Goal: Check status: Check status

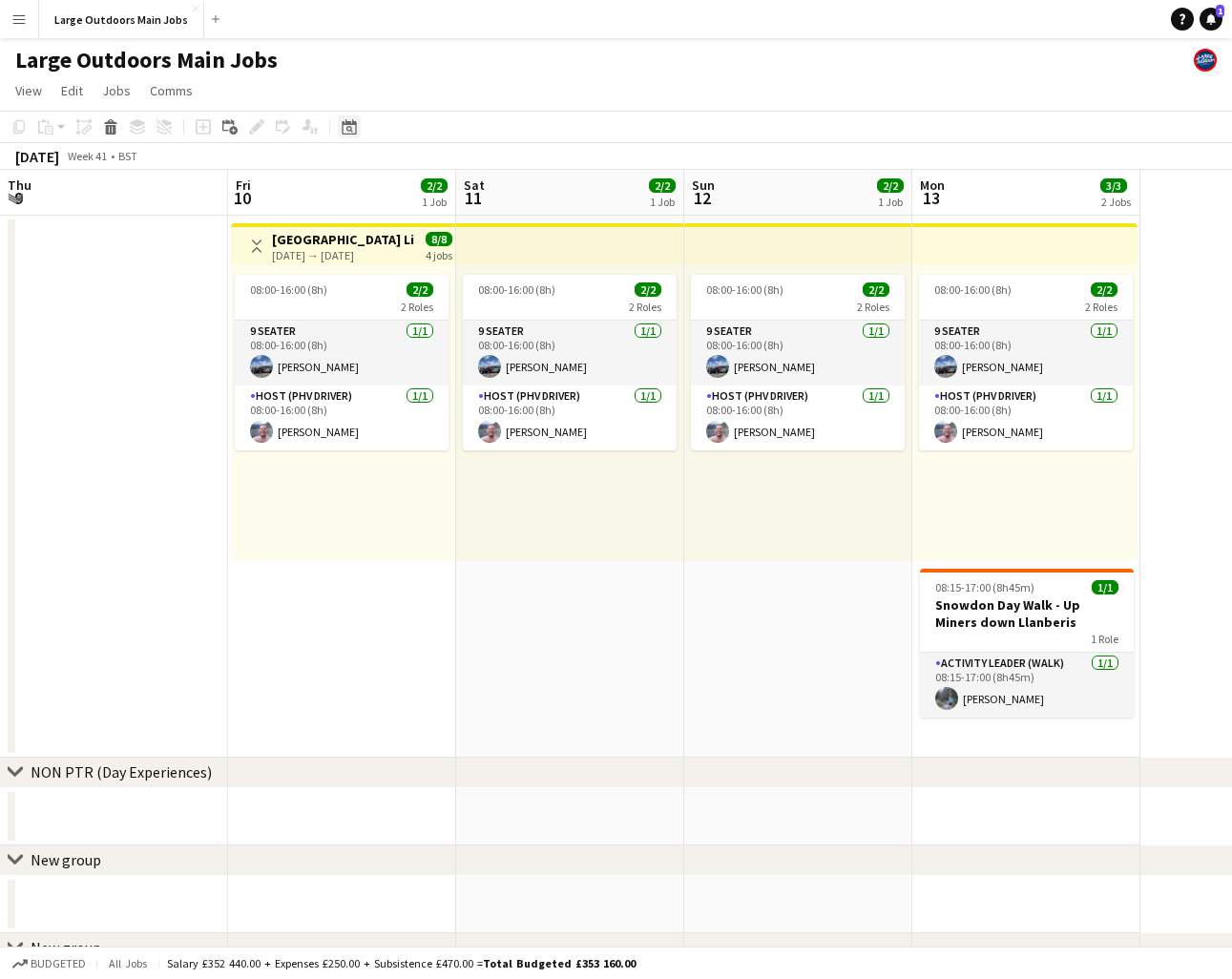
scroll to position [0, 454]
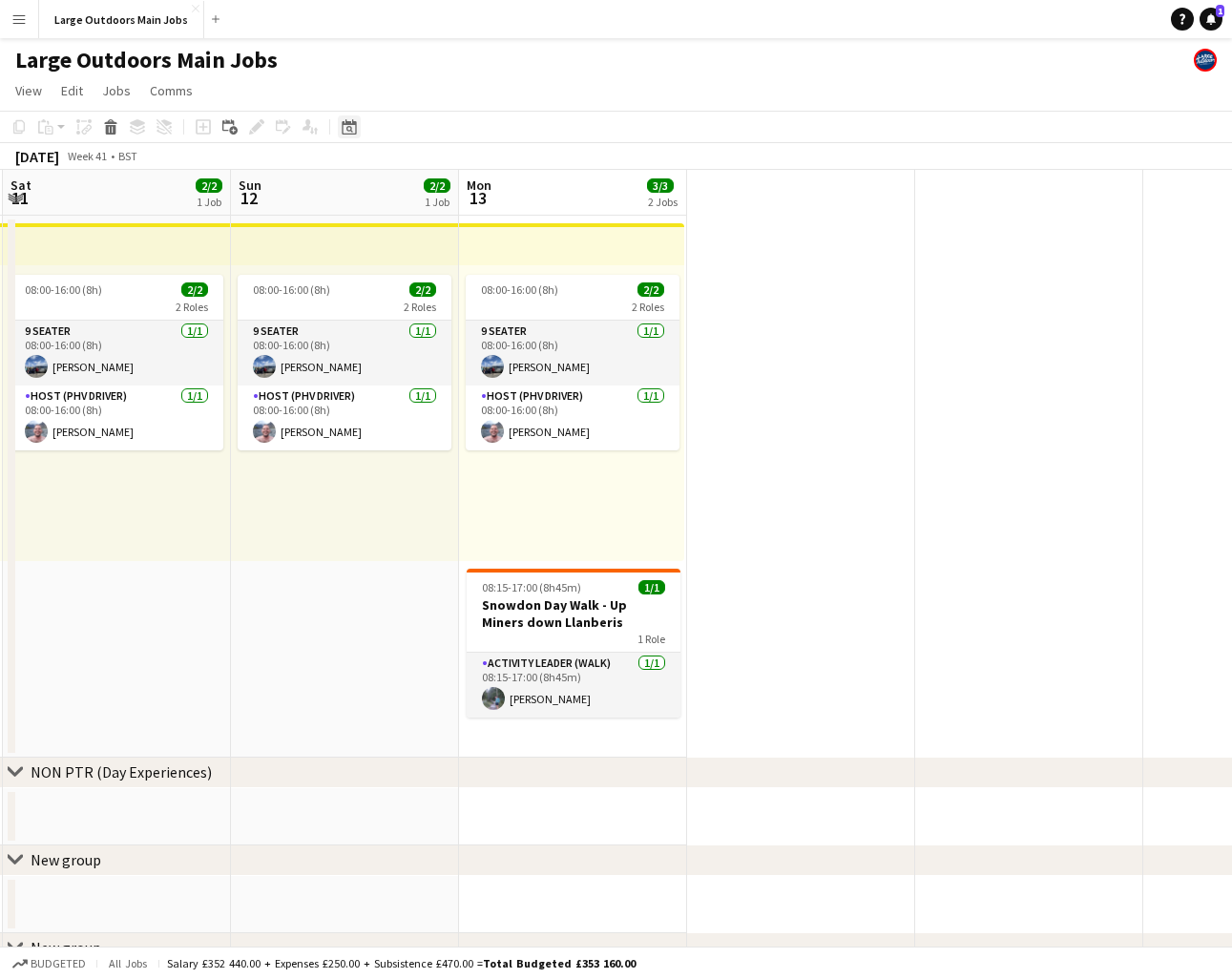
click at [347, 134] on icon at bounding box center [349, 127] width 15 height 16
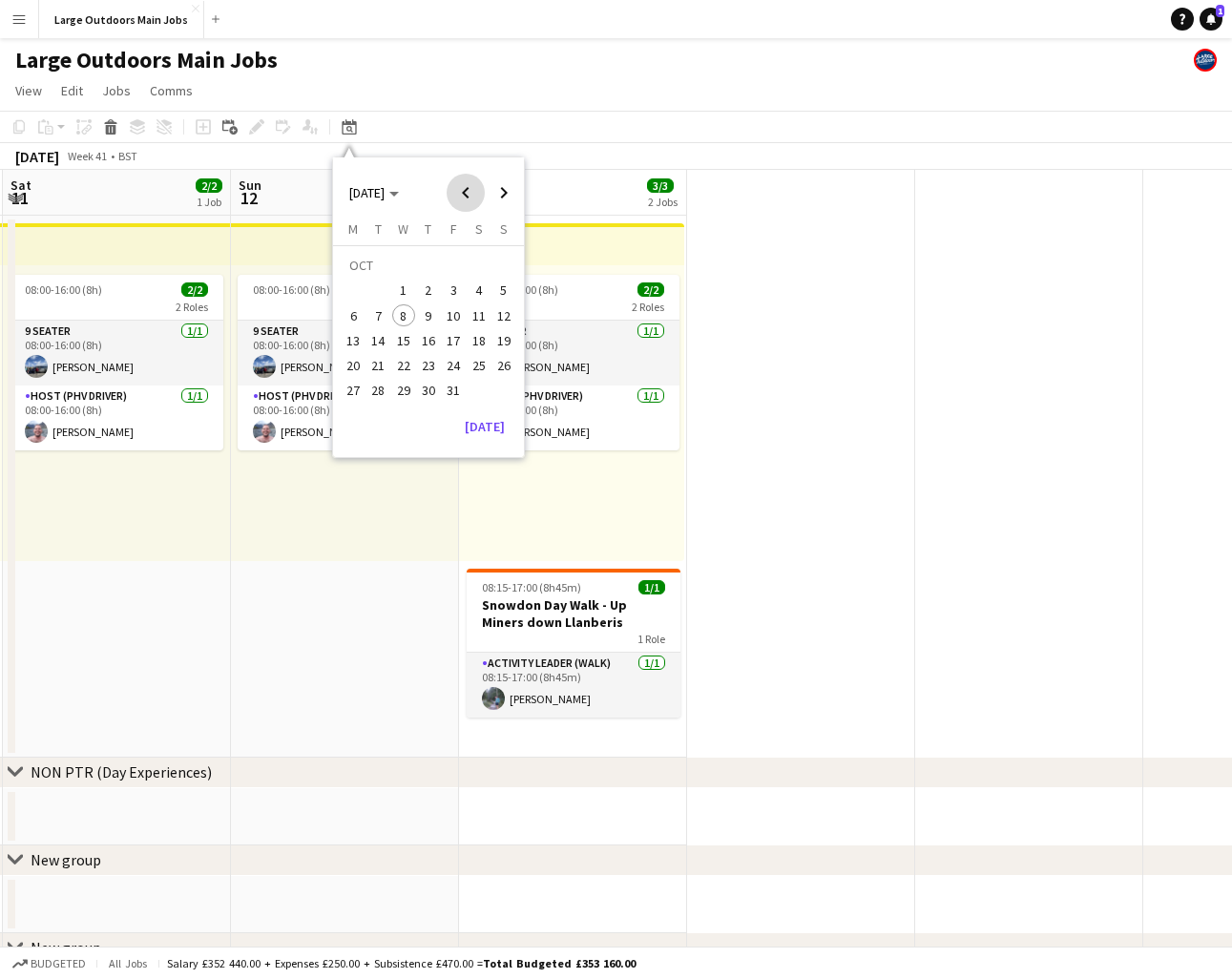
click at [473, 198] on span "Previous month" at bounding box center [465, 192] width 38 height 38
click at [379, 288] on span "1" at bounding box center [379, 291] width 23 height 23
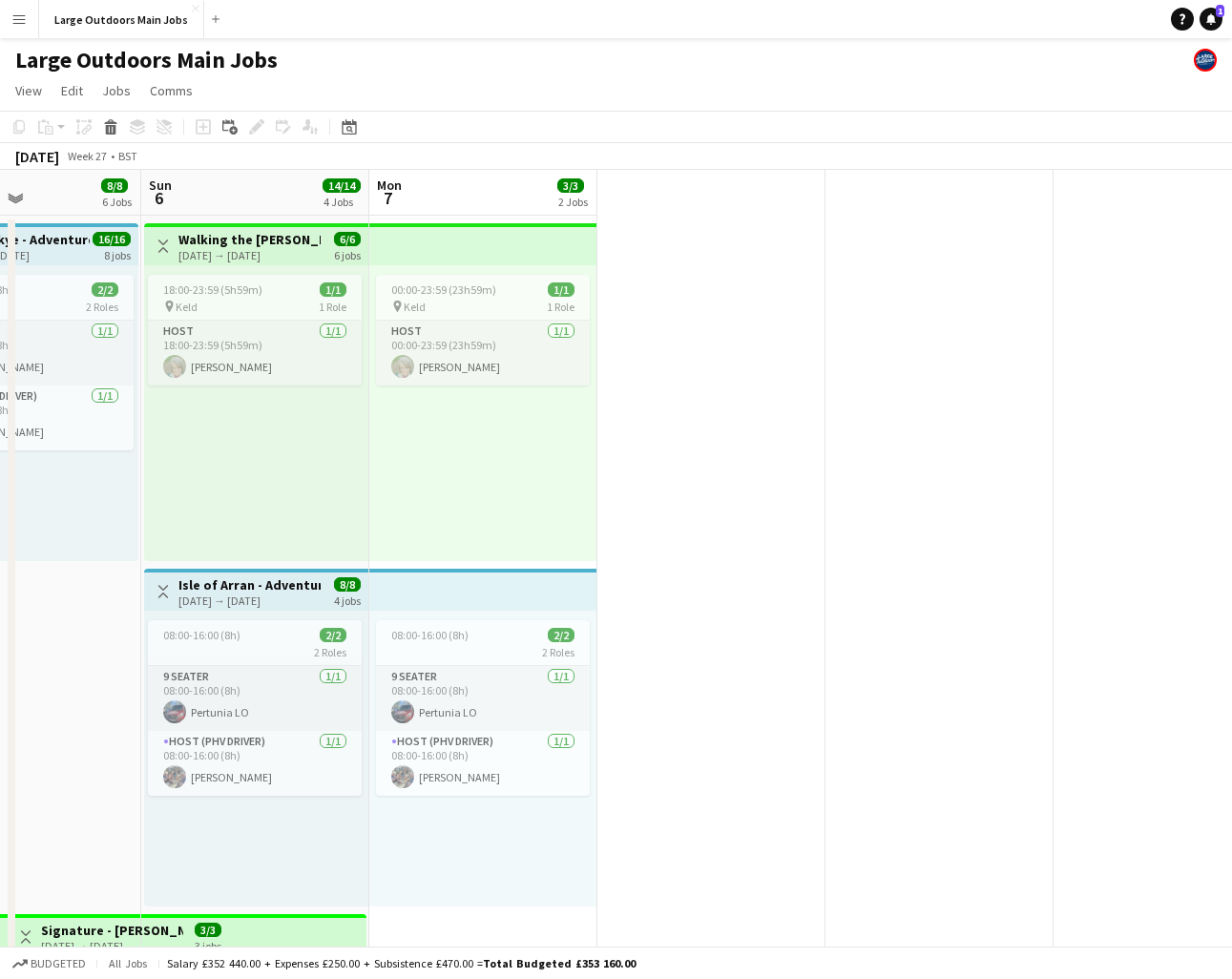
scroll to position [0, 545]
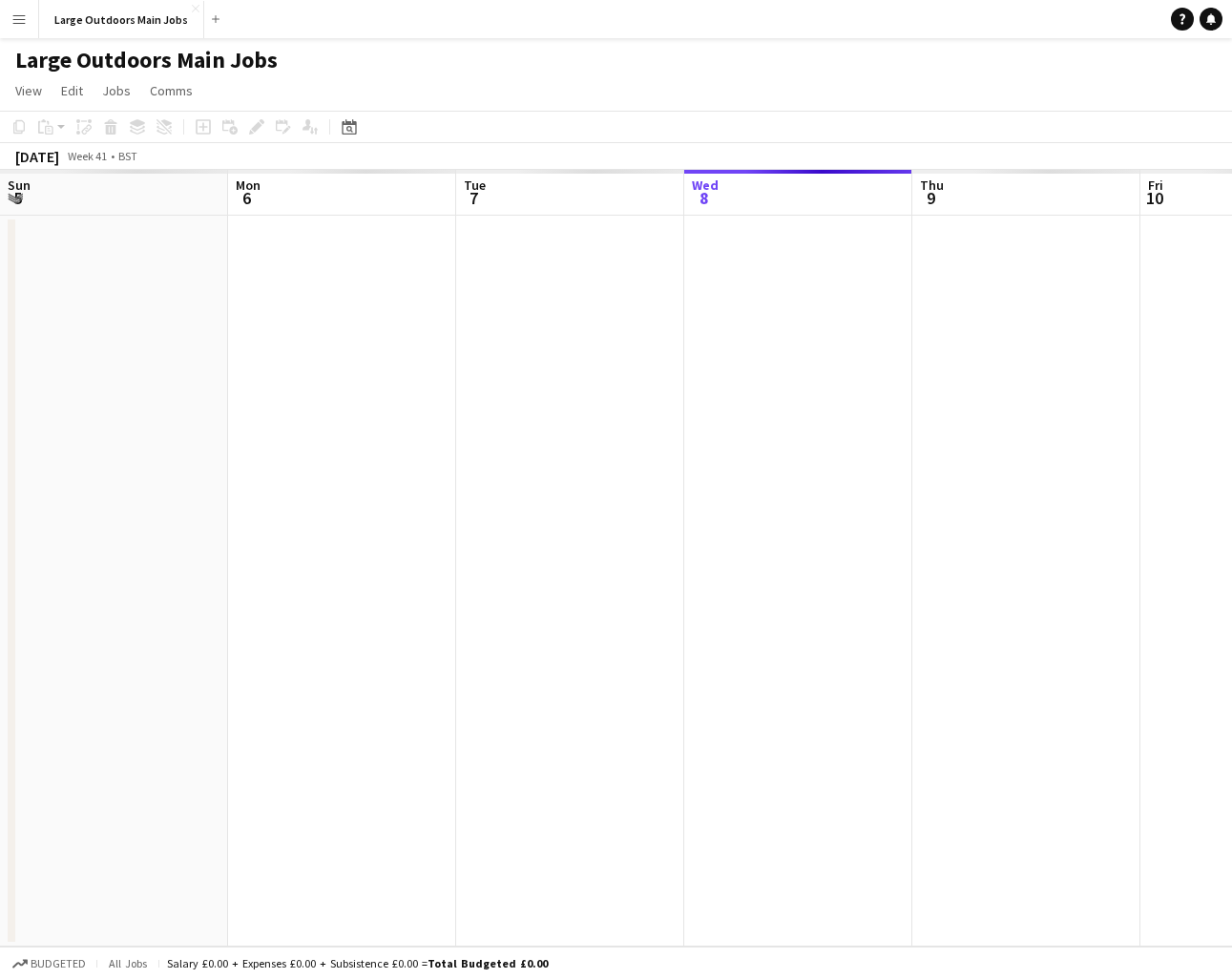
scroll to position [0, 457]
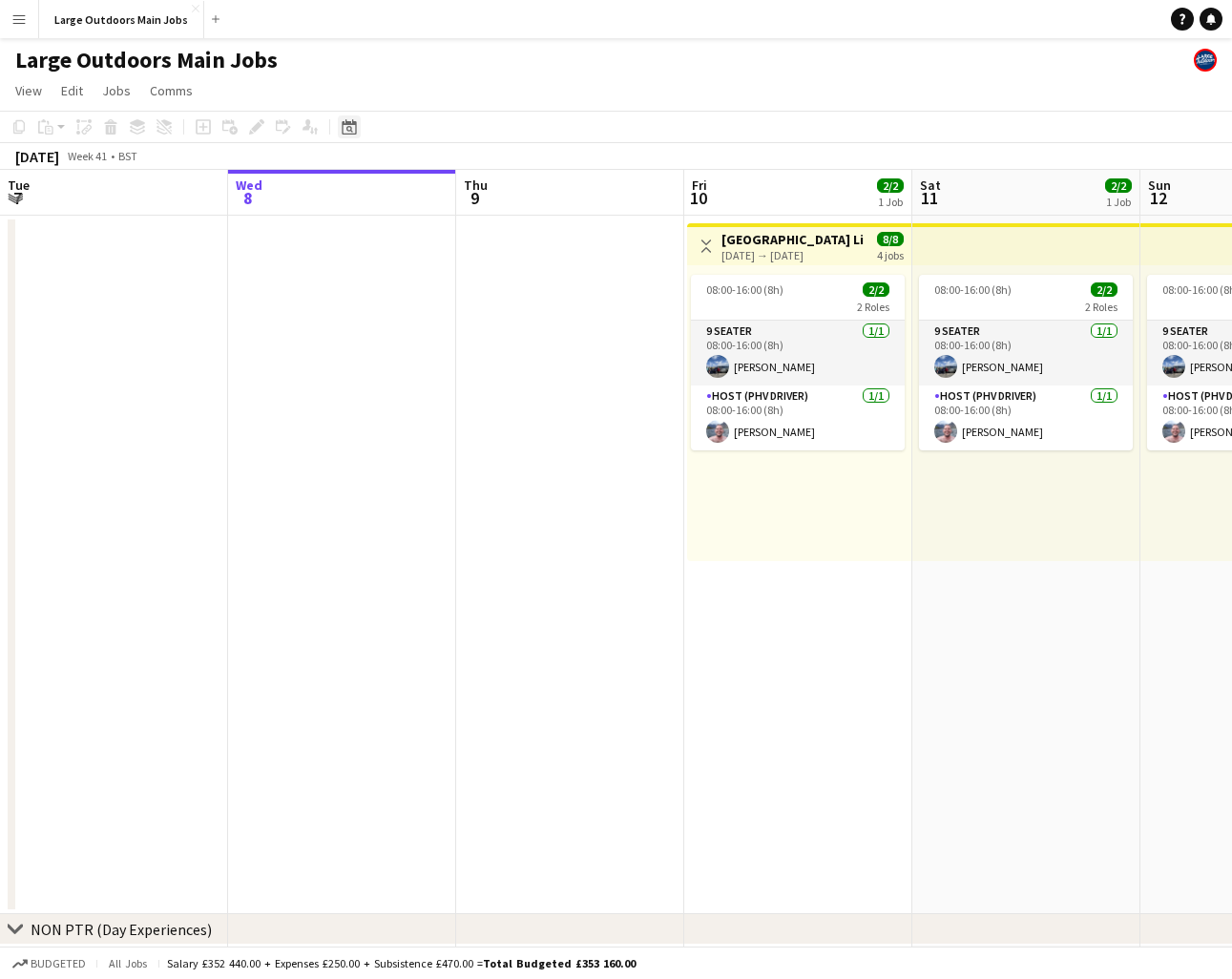
click at [353, 126] on icon "Date picker" at bounding box center [350, 127] width 16 height 16
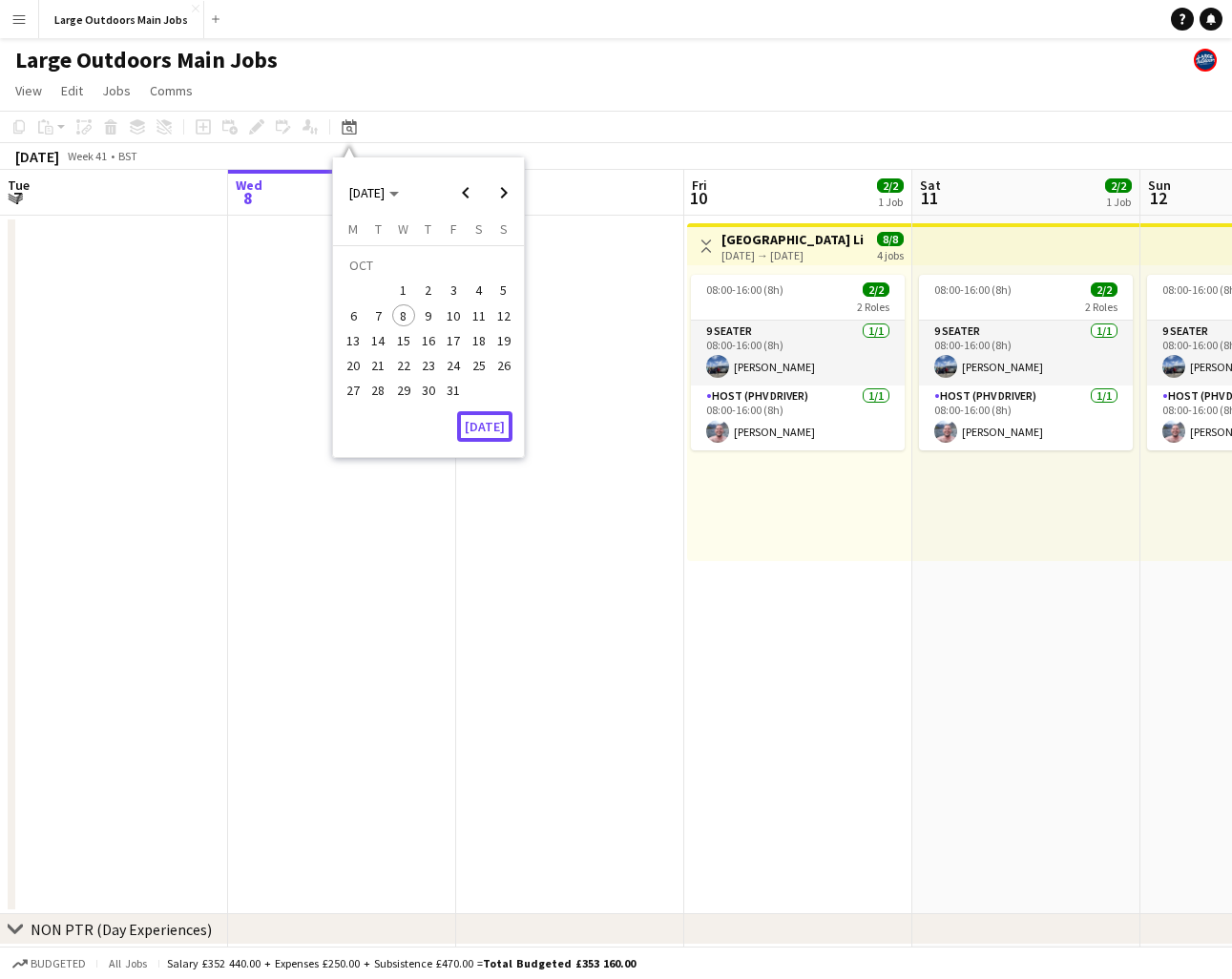
click at [495, 431] on button "[DATE]" at bounding box center [485, 425] width 55 height 30
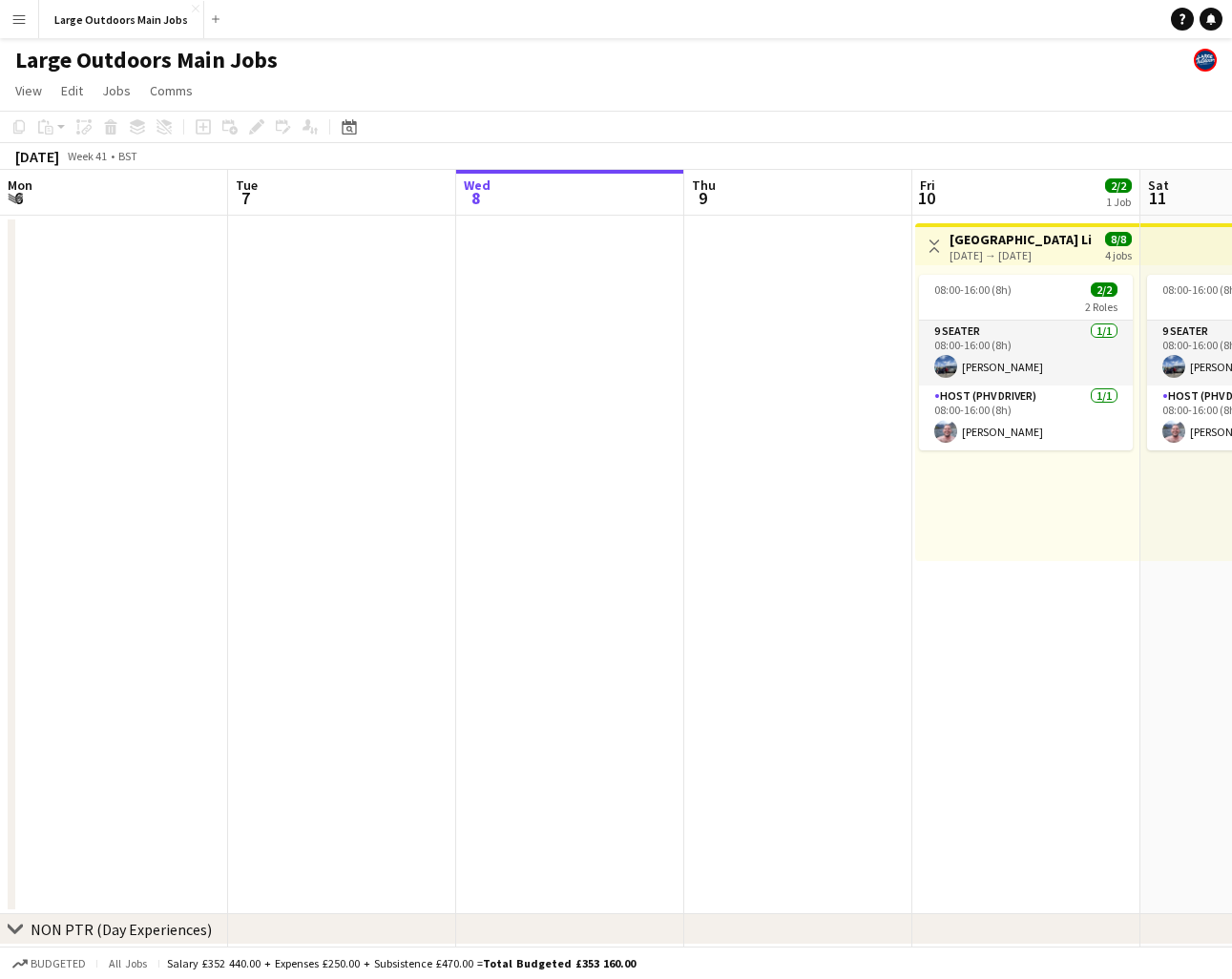
scroll to position [0, 657]
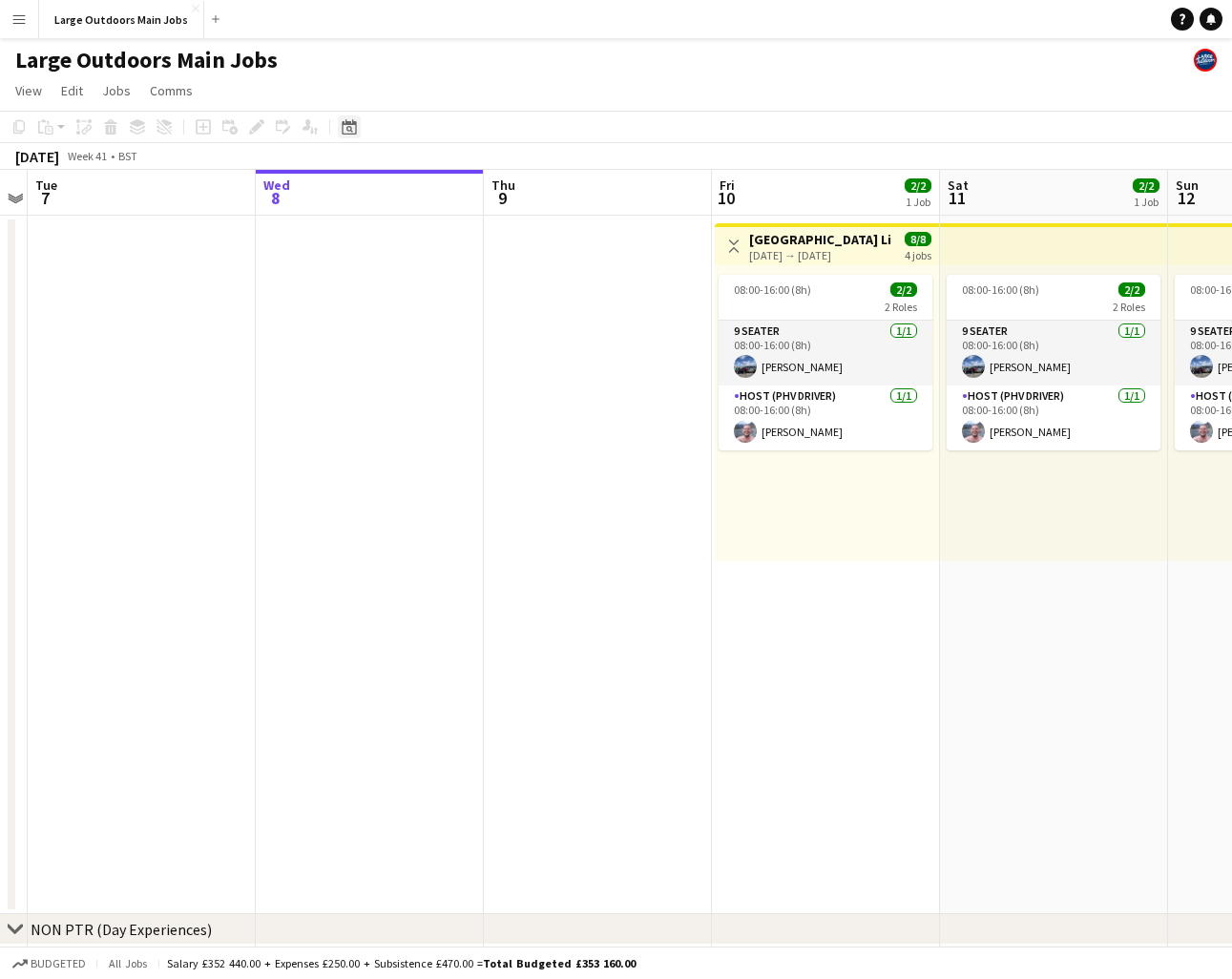
click at [346, 121] on icon at bounding box center [349, 127] width 15 height 16
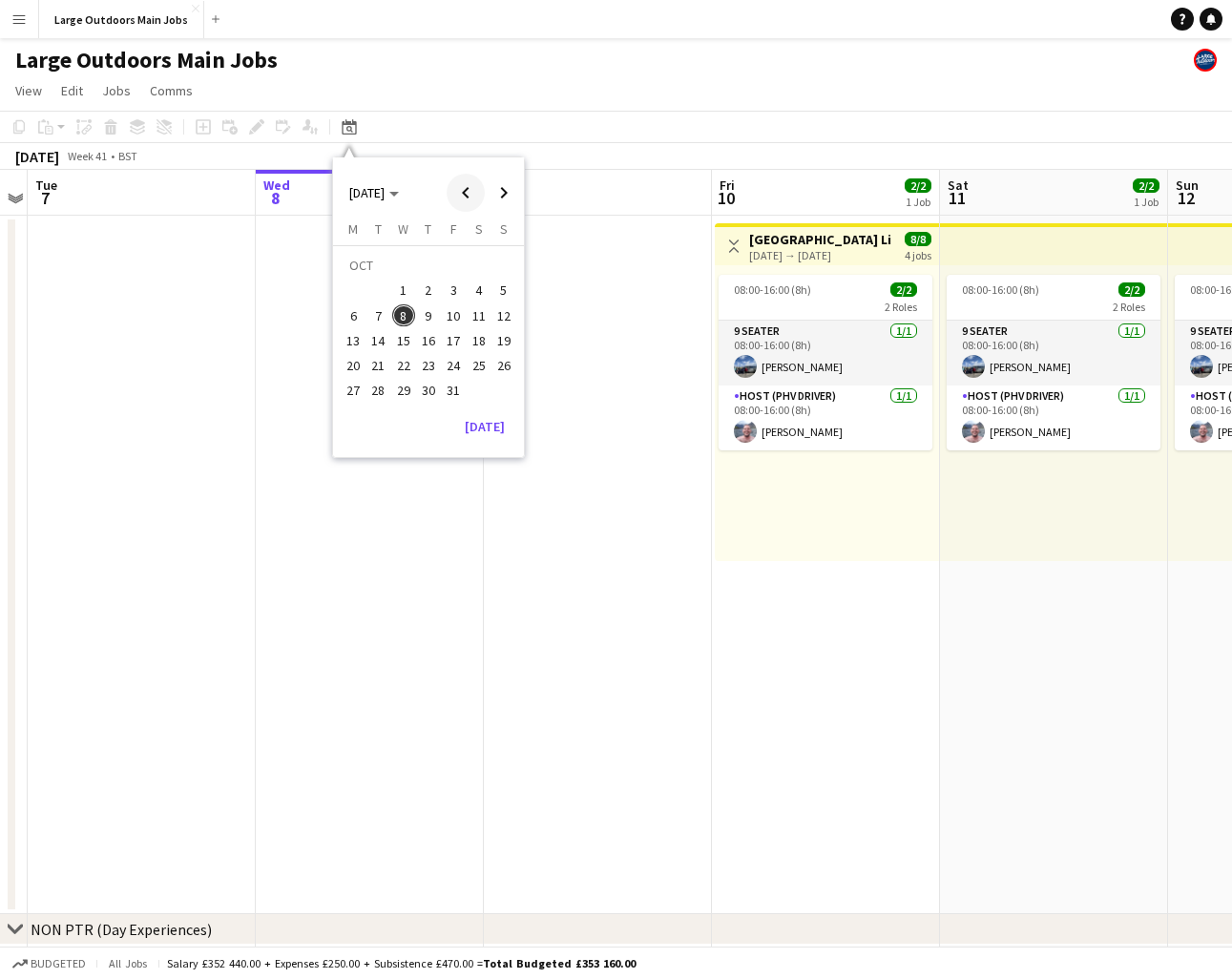
click at [462, 196] on span "Previous month" at bounding box center [465, 192] width 38 height 38
drag, startPoint x: 501, startPoint y: 194, endPoint x: 492, endPoint y: 212, distance: 20.1
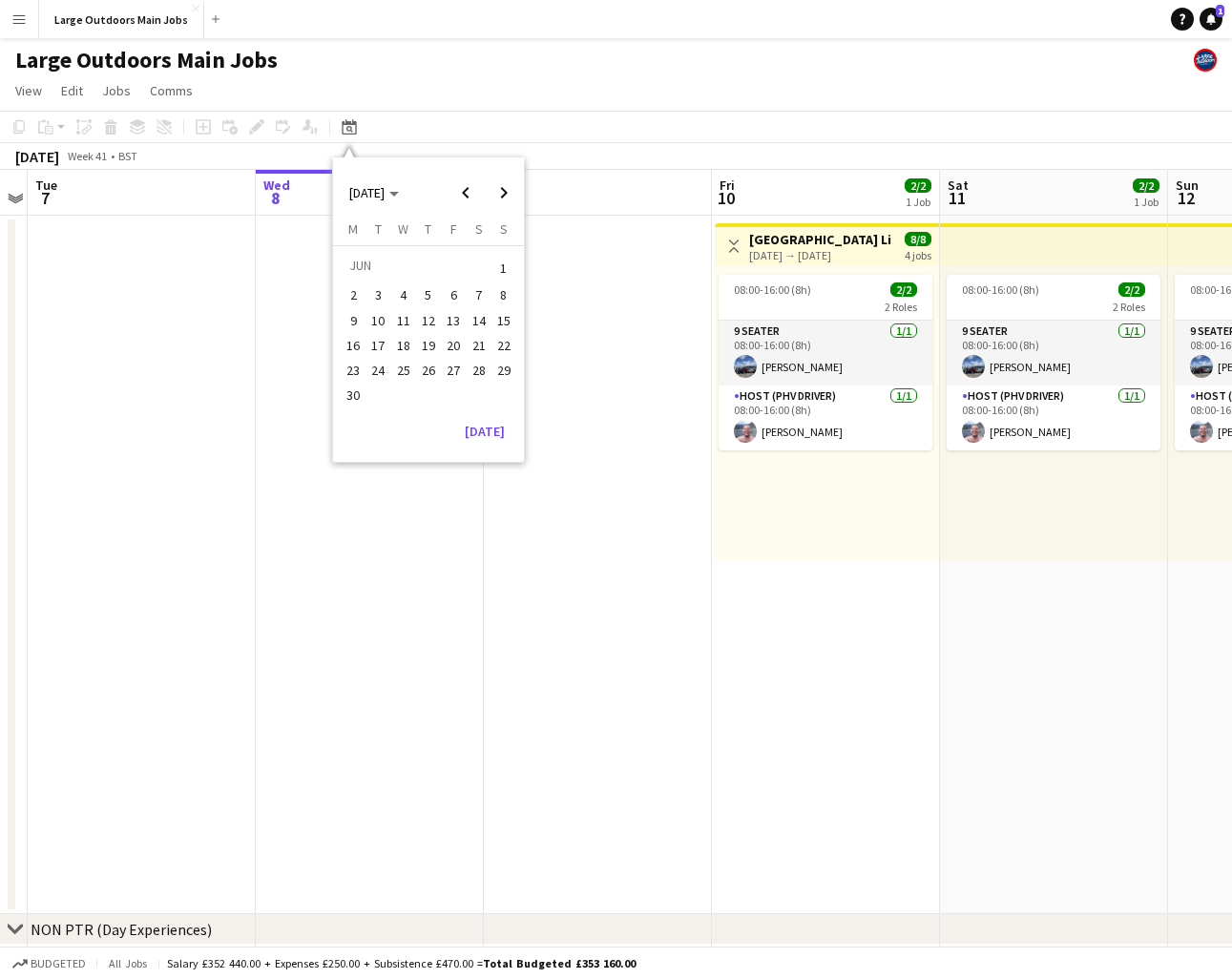
click at [501, 194] on span "Next month" at bounding box center [503, 192] width 38 height 38
click at [381, 296] on span "1" at bounding box center [379, 291] width 23 height 23
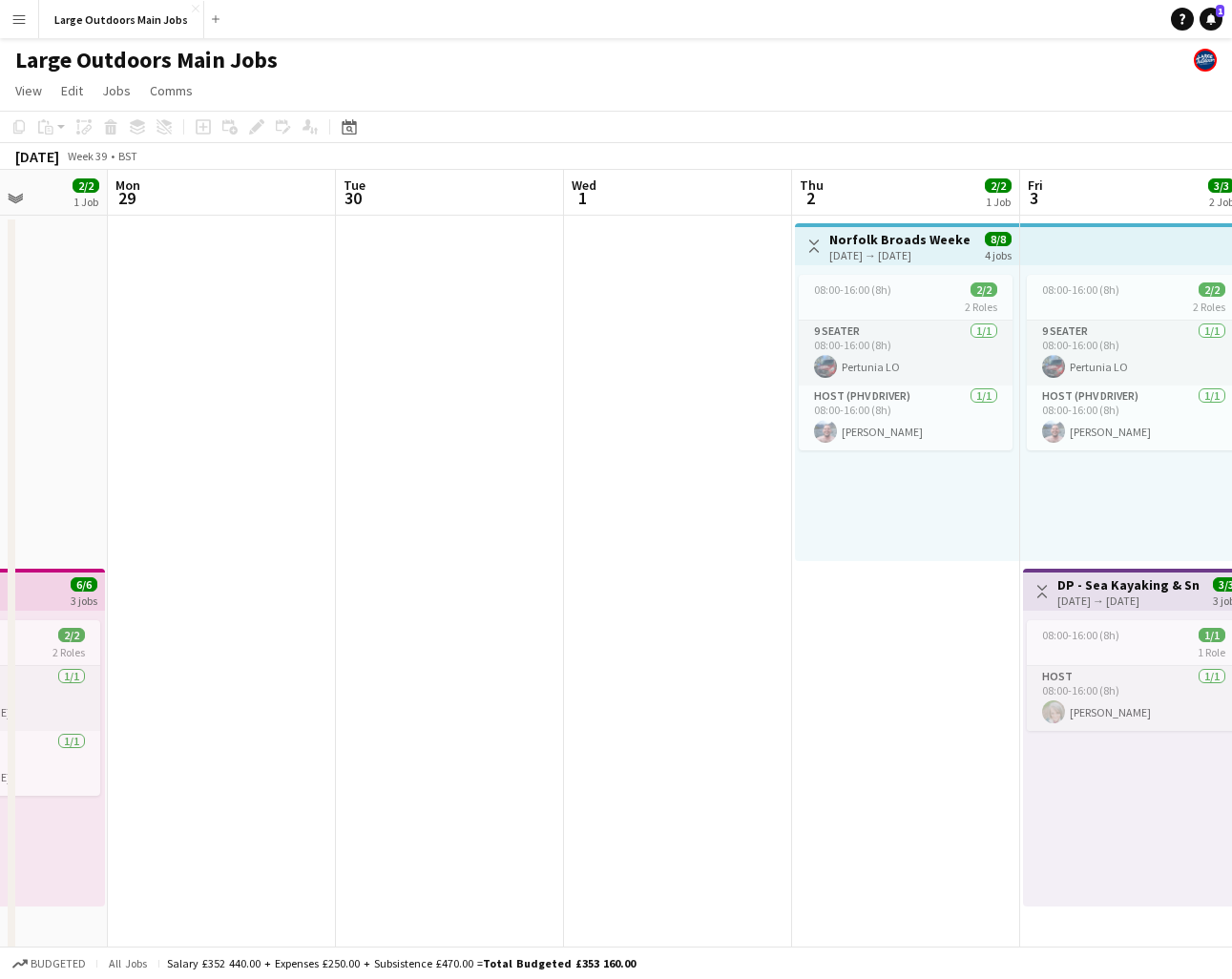
scroll to position [0, 640]
